Goal: Task Accomplishment & Management: Use online tool/utility

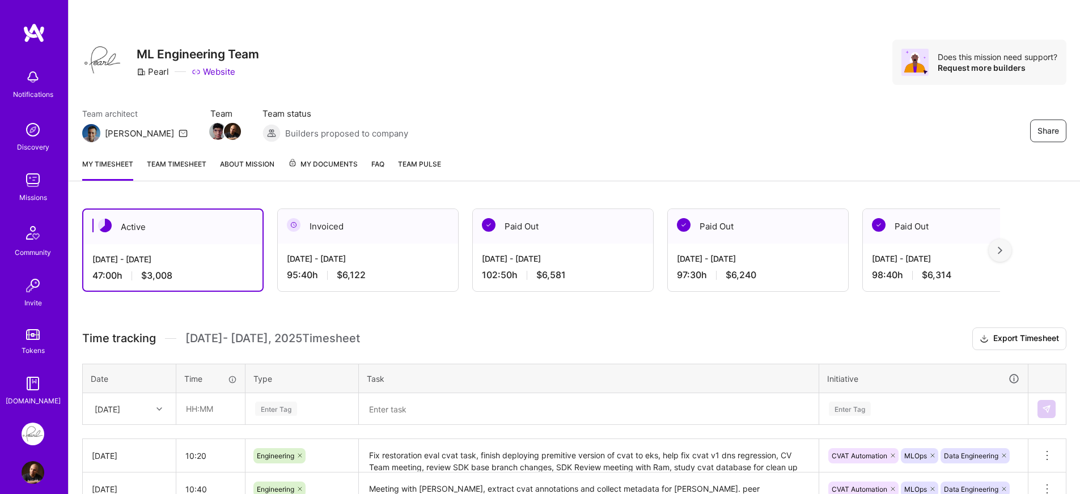
scroll to position [165, 0]
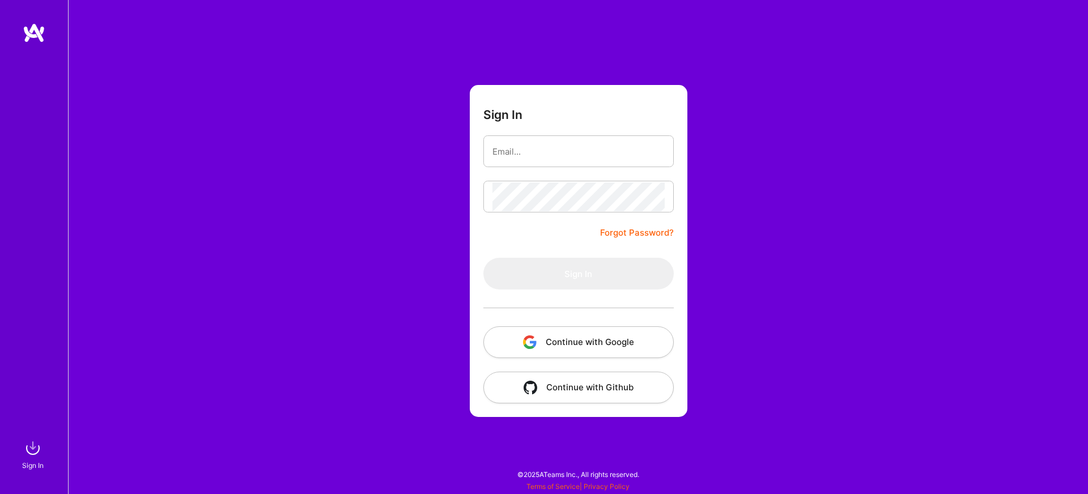
click at [577, 351] on button "Continue with Google" at bounding box center [578, 342] width 190 height 32
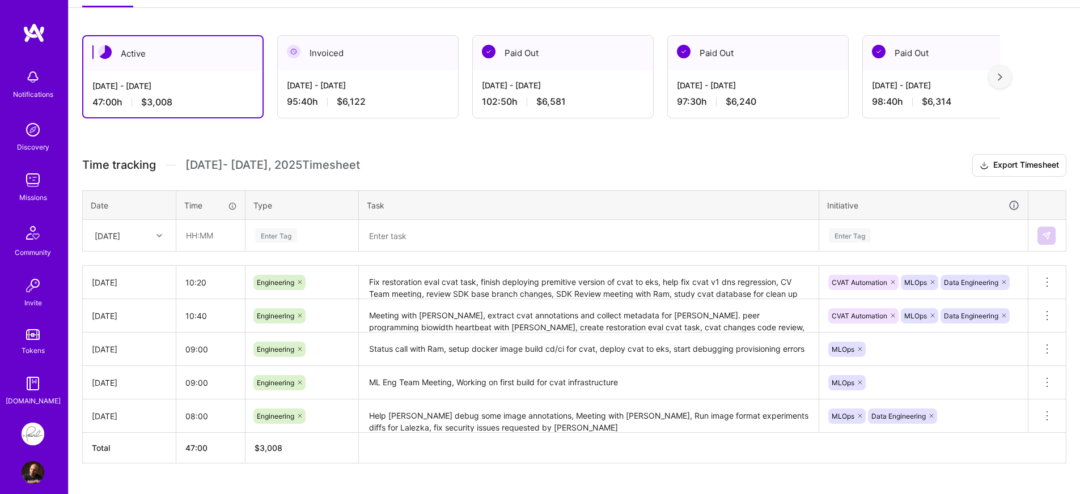
scroll to position [198, 0]
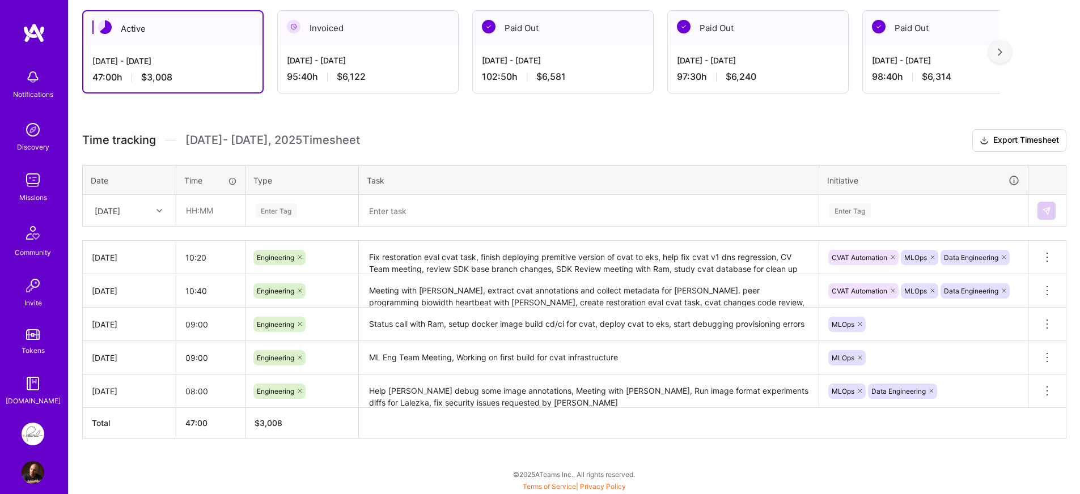
click at [149, 217] on div "[DATE]" at bounding box center [120, 210] width 63 height 19
click at [133, 385] on div "Mon, Aug 25" at bounding box center [129, 387] width 92 height 21
click at [222, 210] on input "text" at bounding box center [210, 211] width 67 height 30
type input "08:00"
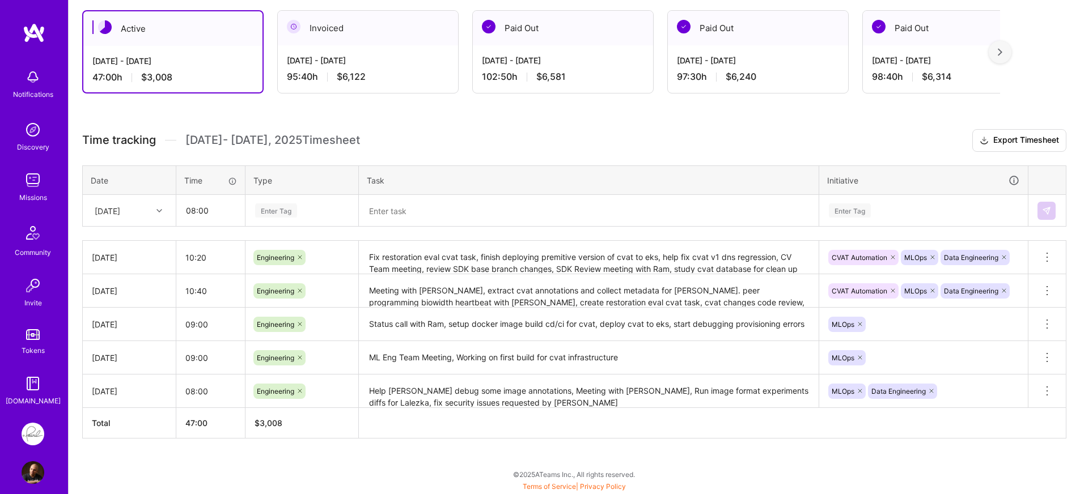
click at [290, 213] on div "Enter Tag" at bounding box center [276, 211] width 42 height 18
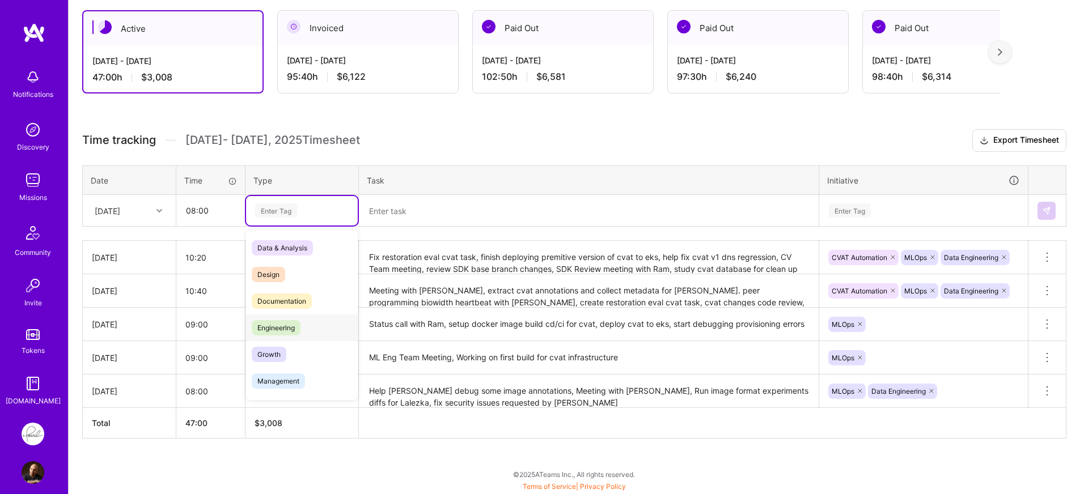
click at [292, 335] on span "Engineering" at bounding box center [276, 327] width 49 height 15
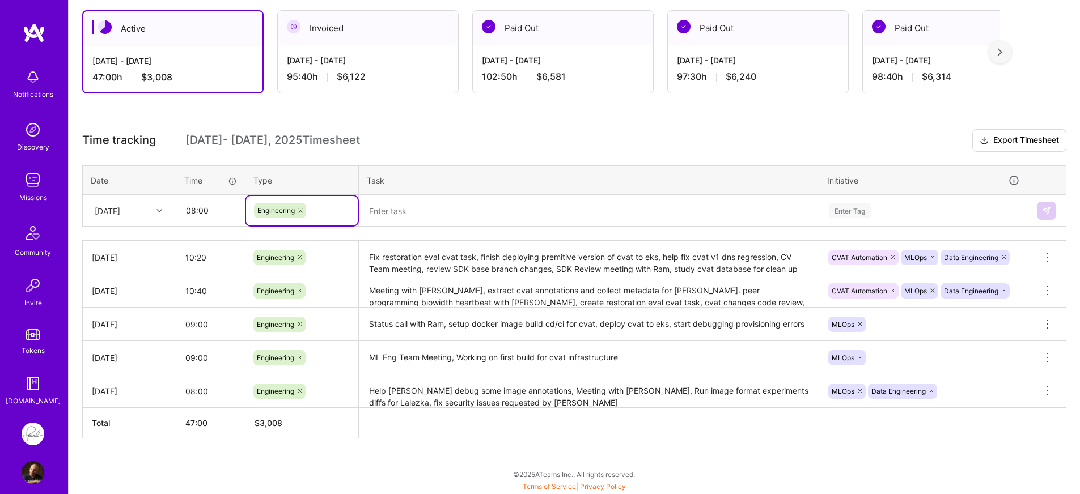
click at [410, 217] on textarea at bounding box center [588, 210] width 457 height 29
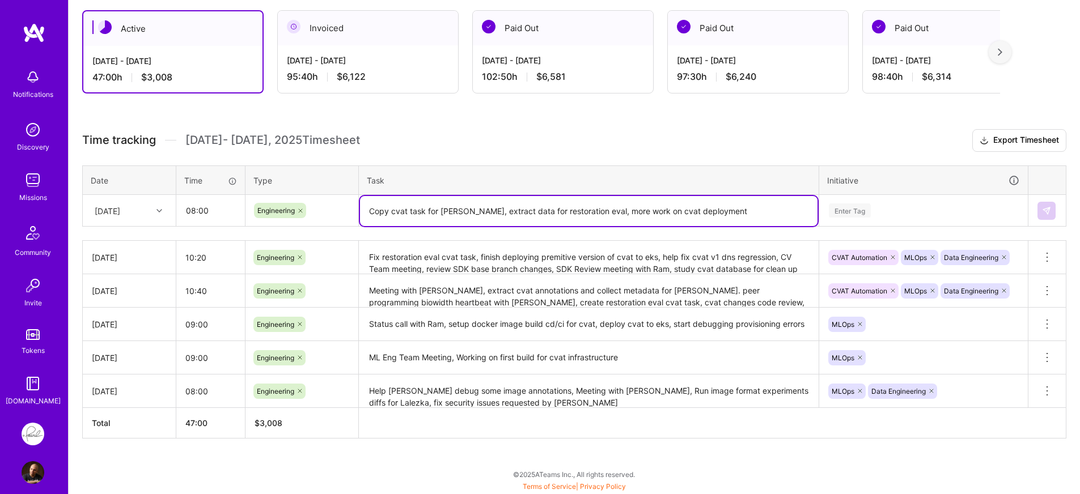
click at [770, 212] on textarea "Copy cvat task for hippolyte, extract data for restoration eval, more work on c…" at bounding box center [588, 211] width 457 height 30
type textarea "Copy cvat task for hippolyte, extract data for restoration eval, more work on c…"
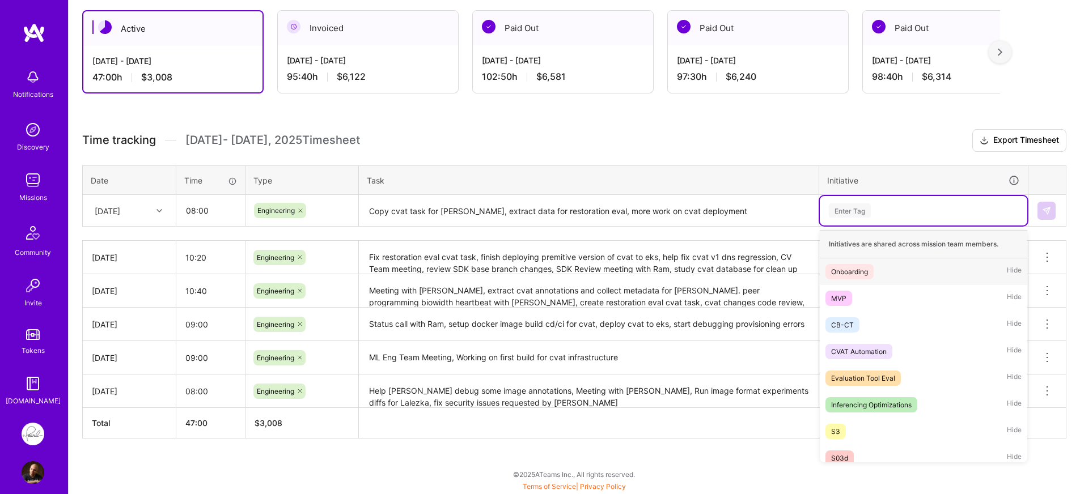
click at [942, 210] on div "Enter Tag" at bounding box center [923, 210] width 192 height 14
click at [870, 350] on div "CVAT Automation" at bounding box center [859, 352] width 56 height 12
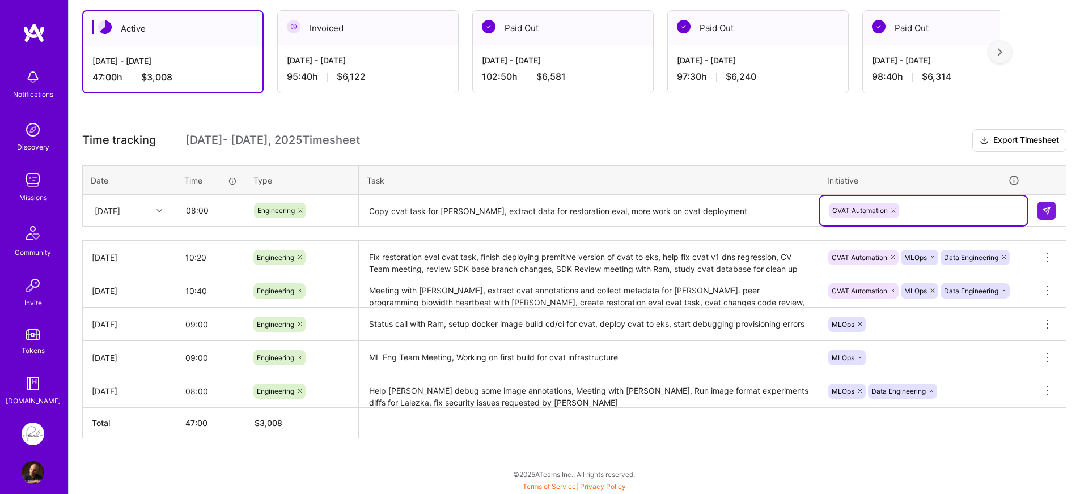
click at [945, 218] on div "CVAT Automation" at bounding box center [923, 211] width 192 height 18
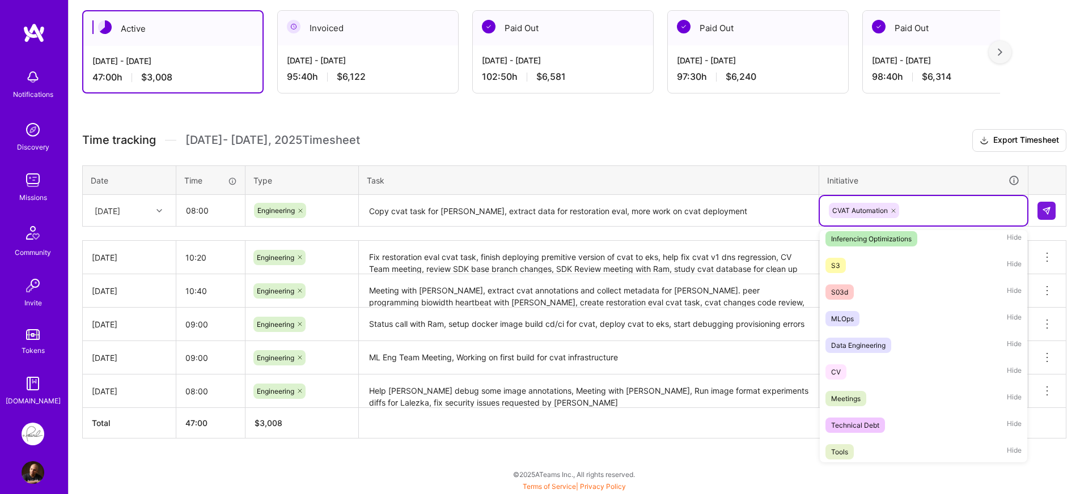
scroll to position [184, 0]
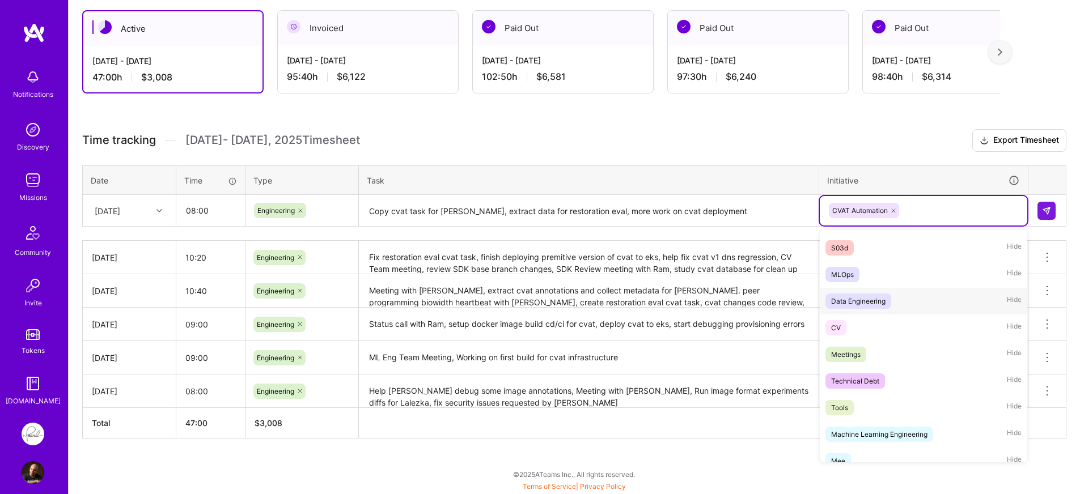
click at [887, 301] on span "Data Engineering" at bounding box center [858, 301] width 66 height 15
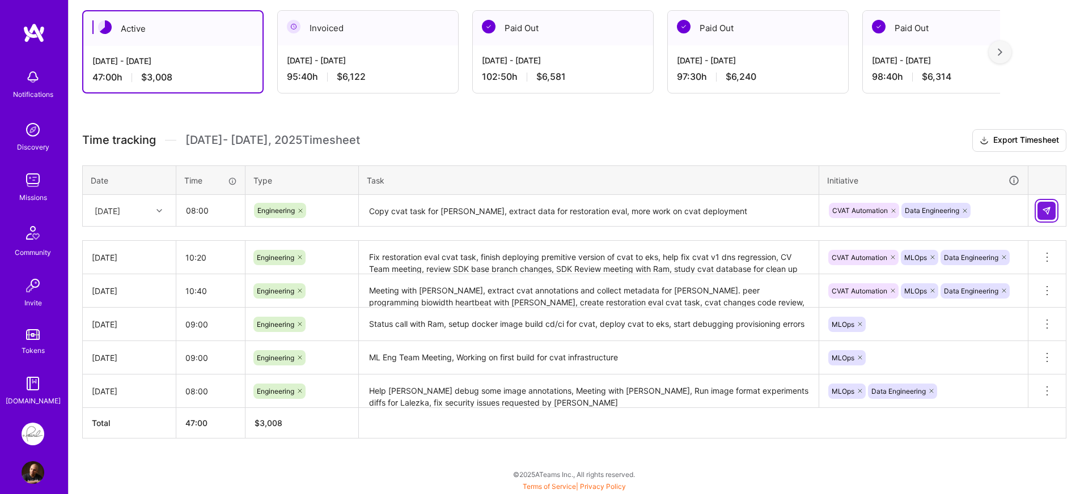
click at [1047, 214] on img at bounding box center [1046, 210] width 9 height 9
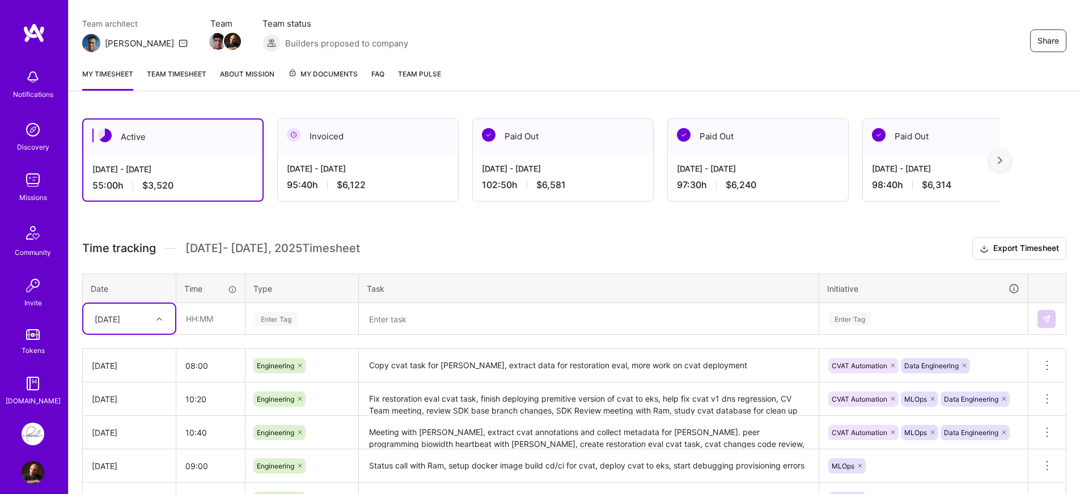
scroll to position [157, 0]
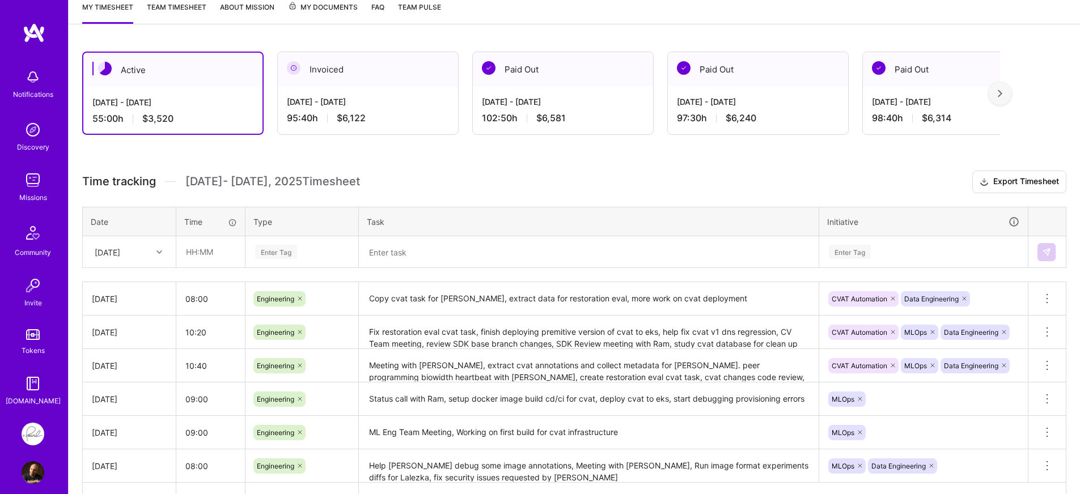
click at [525, 197] on div "Time tracking Aug 16 - Aug 31 , 2025 Timesheet Export Timesheet Date Time Type …" at bounding box center [574, 342] width 984 height 343
